Goal: Information Seeking & Learning: Learn about a topic

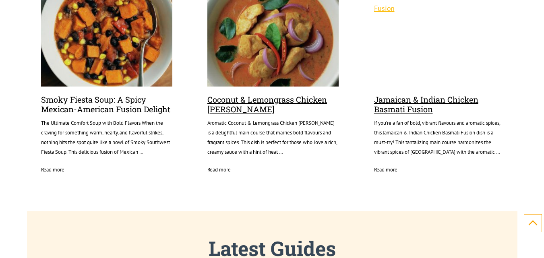
click at [130, 100] on link "Smoky Fiesta Soup: A Spicy Mexican-American Fusion Delight" at bounding box center [106, 105] width 131 height 20
click at [131, 100] on link "Smoky Fiesta Soup: A Spicy Mexican-American Fusion Delight" at bounding box center [106, 105] width 131 height 20
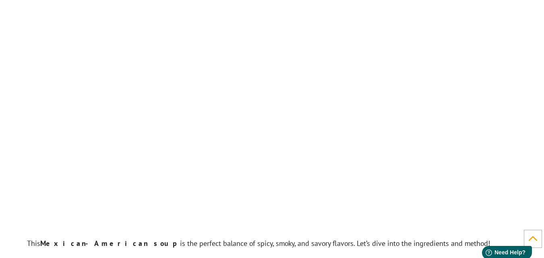
scroll to position [1732, 0]
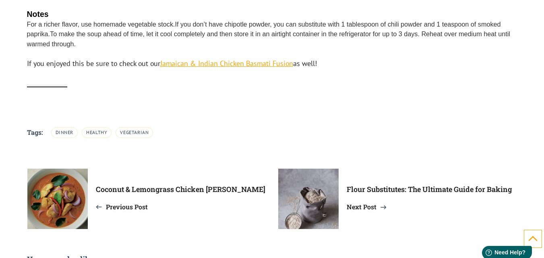
scroll to position [2377, 0]
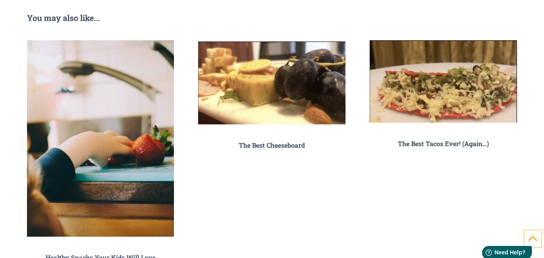
click at [103, 87] on img at bounding box center [100, 138] width 147 height 197
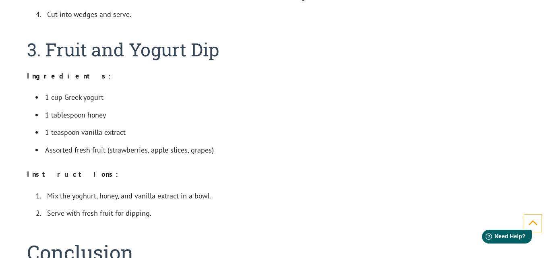
scroll to position [3101, 0]
